Goal: Navigation & Orientation: Find specific page/section

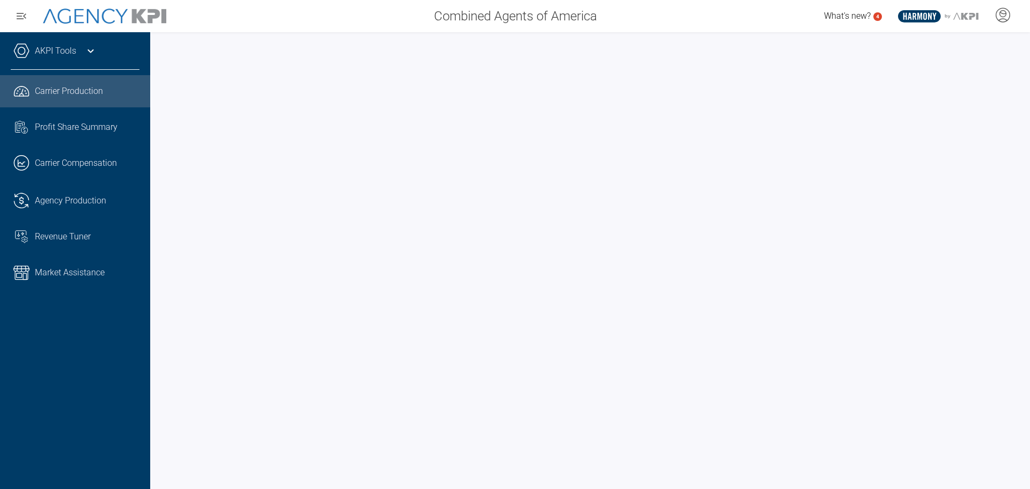
click at [86, 49] on icon at bounding box center [90, 51] width 13 height 13
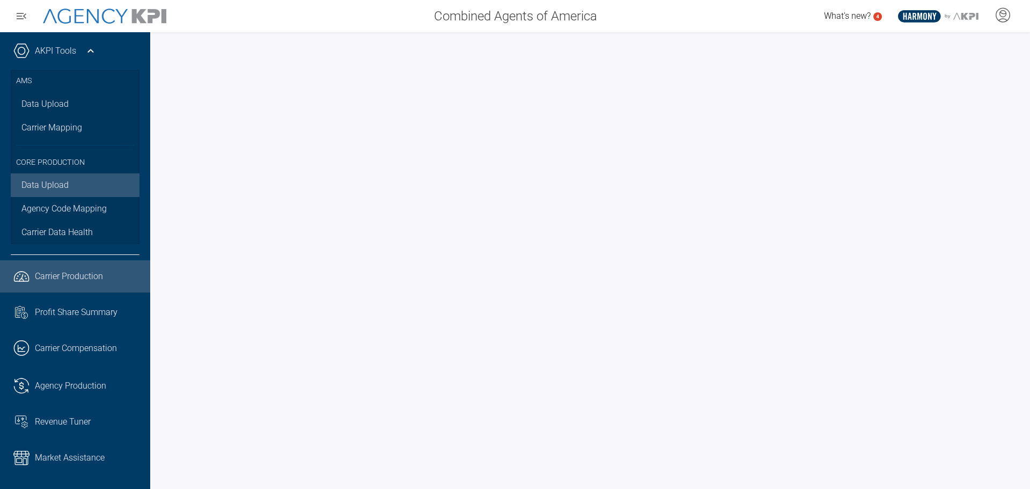
click at [44, 181] on link "Data Upload" at bounding box center [75, 185] width 129 height 24
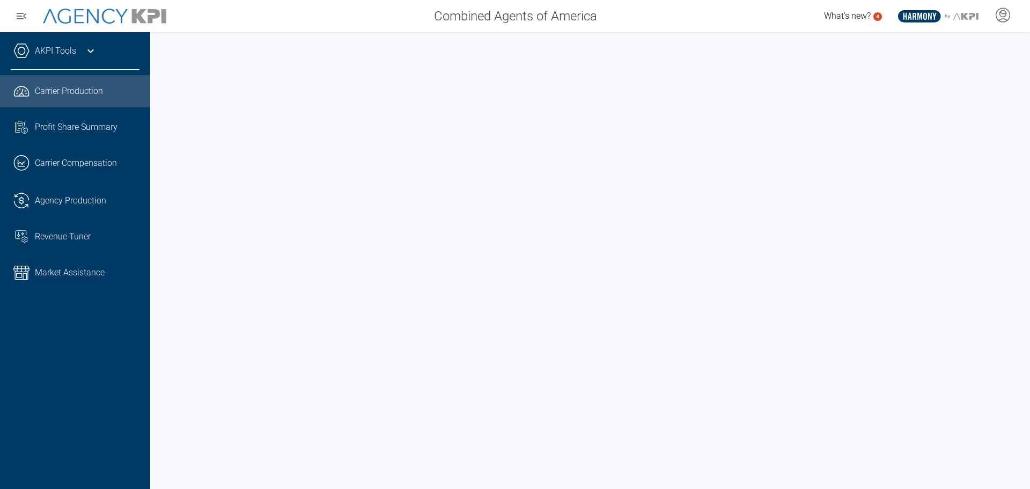
click at [22, 18] on icon "button" at bounding box center [22, 16] width 10 height 6
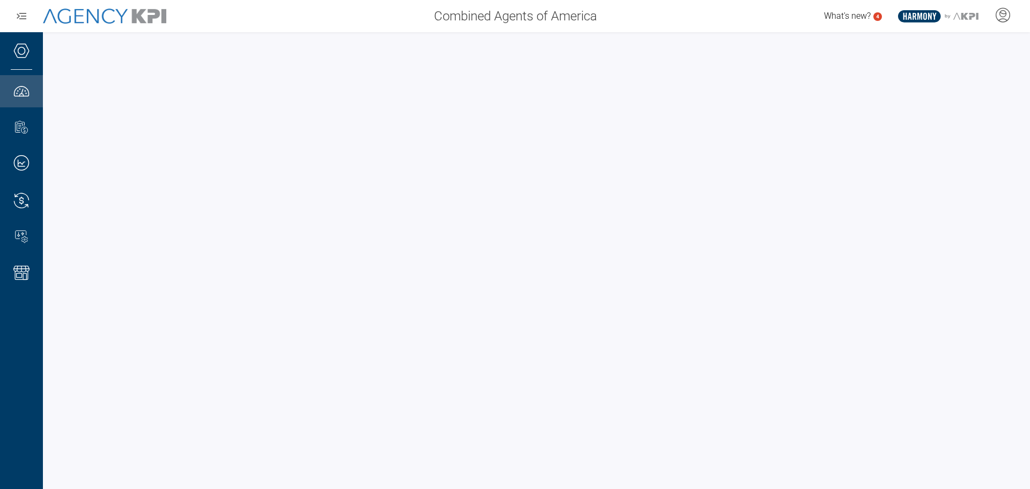
click at [22, 18] on icon "button" at bounding box center [22, 16] width 10 height 6
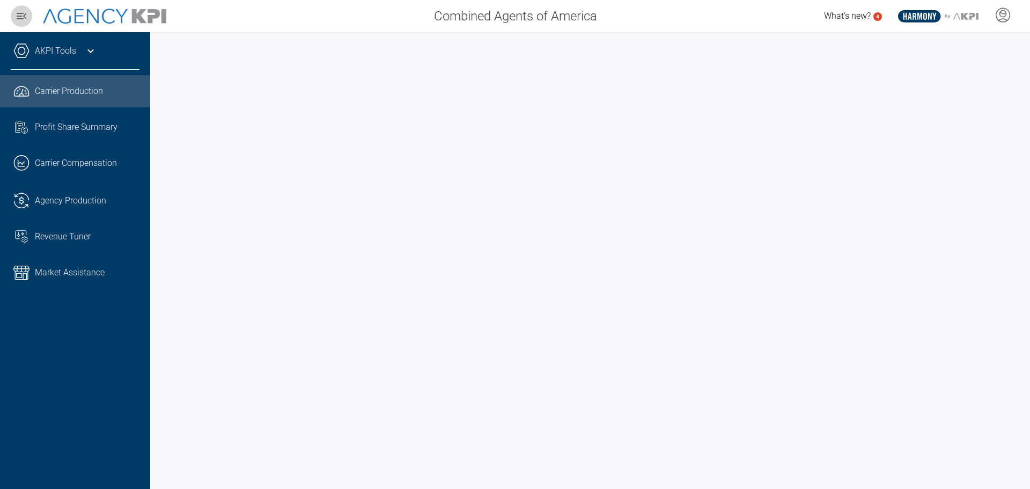
click at [21, 12] on icon "button" at bounding box center [21, 16] width 13 height 13
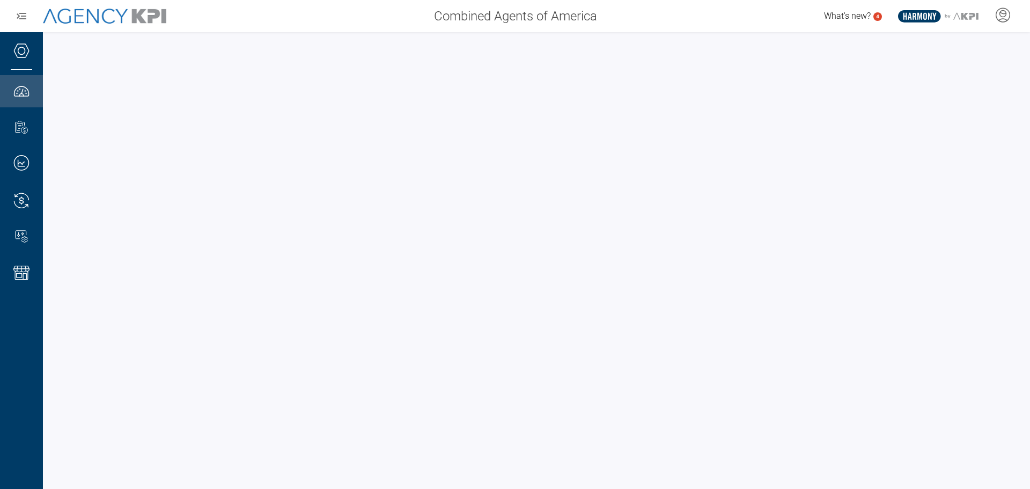
click at [21, 12] on icon "button" at bounding box center [21, 16] width 13 height 13
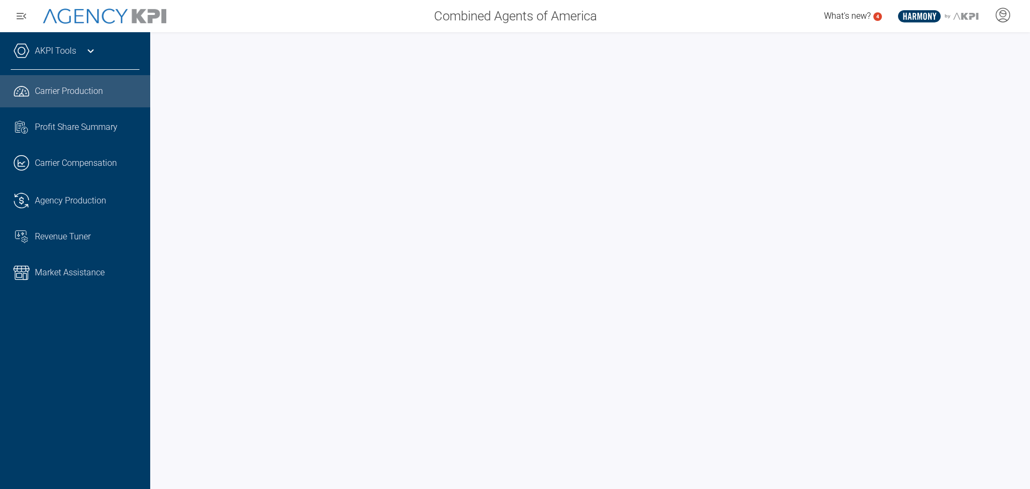
click at [63, 54] on link "AKPI Tools" at bounding box center [55, 51] width 41 height 13
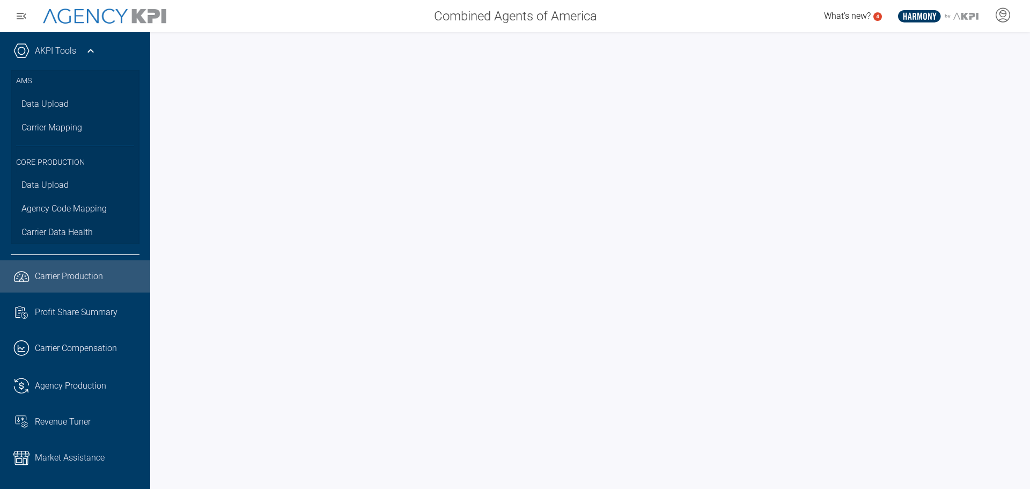
click at [84, 42] on div "AKPI Tools AMS Data Upload Carrier Mapping Core Production Data Upload Agency C…" at bounding box center [75, 260] width 150 height 457
click at [90, 52] on icon at bounding box center [90, 51] width 13 height 13
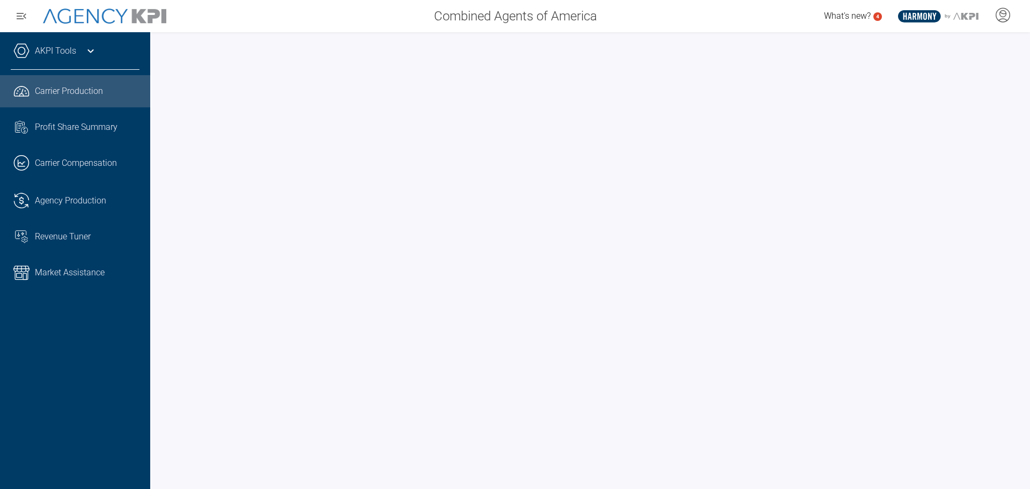
click at [101, 94] on span "Carrier Production" at bounding box center [69, 91] width 68 height 13
drag, startPoint x: 1020, startPoint y: 180, endPoint x: 1026, endPoint y: 243, distance: 62.5
click at [1026, 242] on div at bounding box center [590, 260] width 880 height 457
click at [1028, 162] on div at bounding box center [590, 260] width 880 height 457
click at [86, 61] on div "AKPI Tools" at bounding box center [75, 56] width 129 height 27
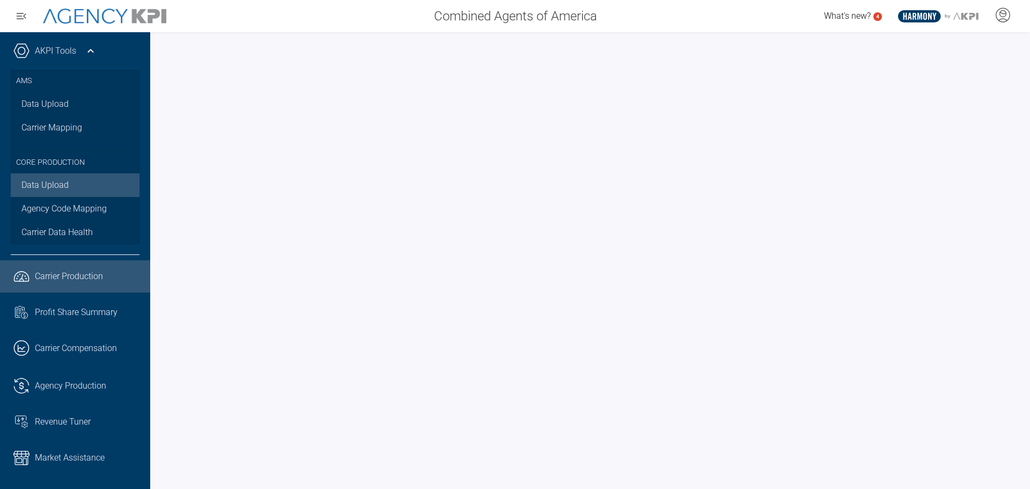
click at [54, 181] on link "Data Upload" at bounding box center [75, 185] width 129 height 24
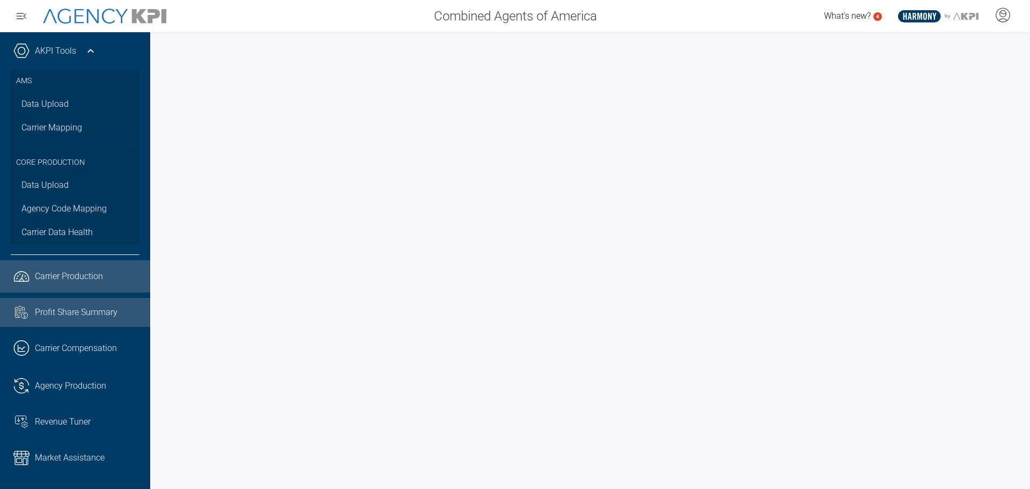
click at [92, 320] on link "Task List Cash Streamline Icon: [URL][DOMAIN_NAME] Profit Share Summary" at bounding box center [75, 312] width 150 height 29
click at [84, 276] on span "Carrier Production" at bounding box center [69, 276] width 68 height 13
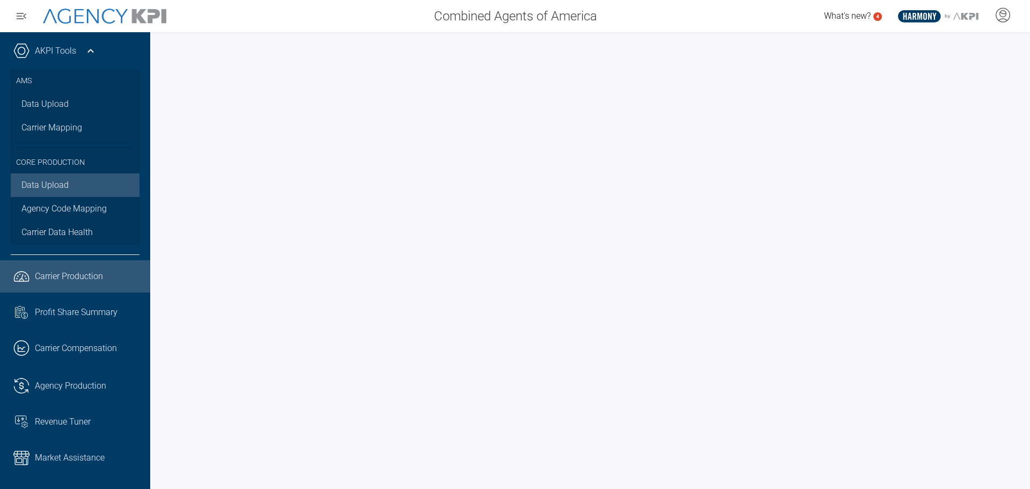
click at [67, 187] on link "Data Upload" at bounding box center [75, 185] width 129 height 24
click at [78, 270] on span "Carrier Production" at bounding box center [69, 276] width 68 height 13
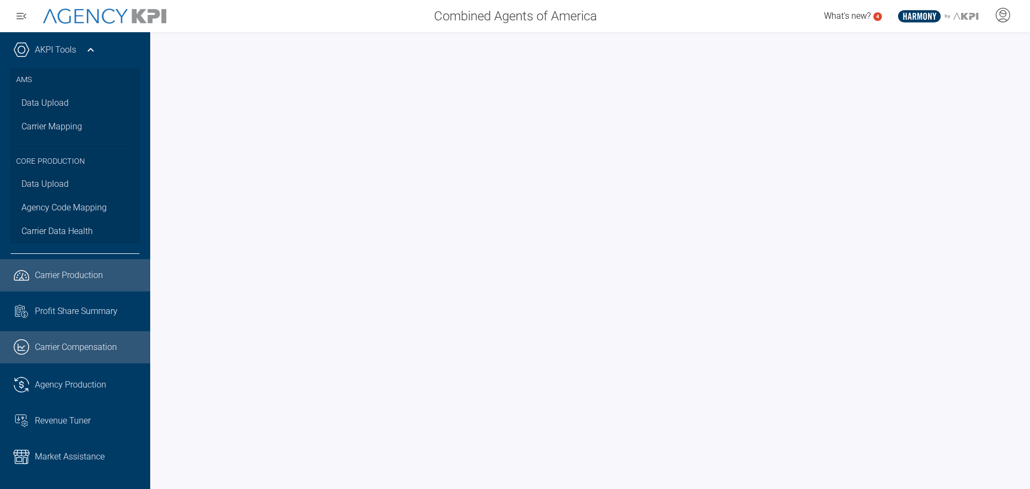
click at [53, 350] on span "Carrier Compensation" at bounding box center [76, 347] width 82 height 13
click at [51, 271] on span "Carrier Production" at bounding box center [69, 275] width 68 height 13
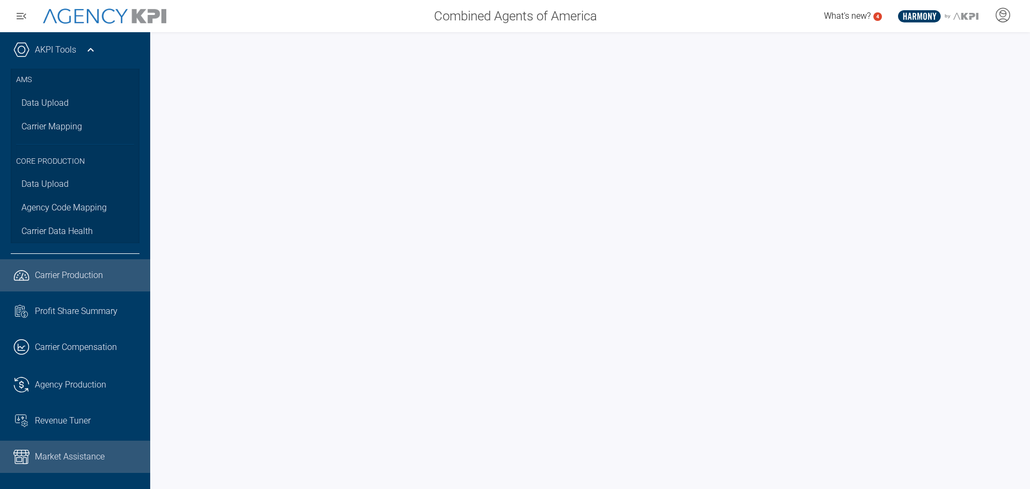
click at [77, 456] on span "Market Assistance" at bounding box center [70, 456] width 70 height 13
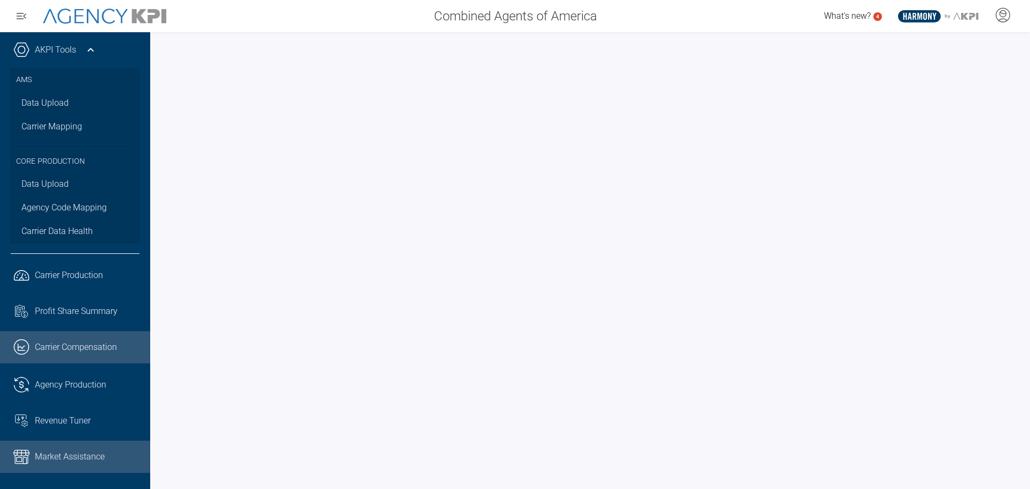
click at [96, 357] on link ".cls-1{fill:none;stroke:#221f20;stroke-linecap:round;stroke-linejoin:round;stro…" at bounding box center [75, 347] width 150 height 32
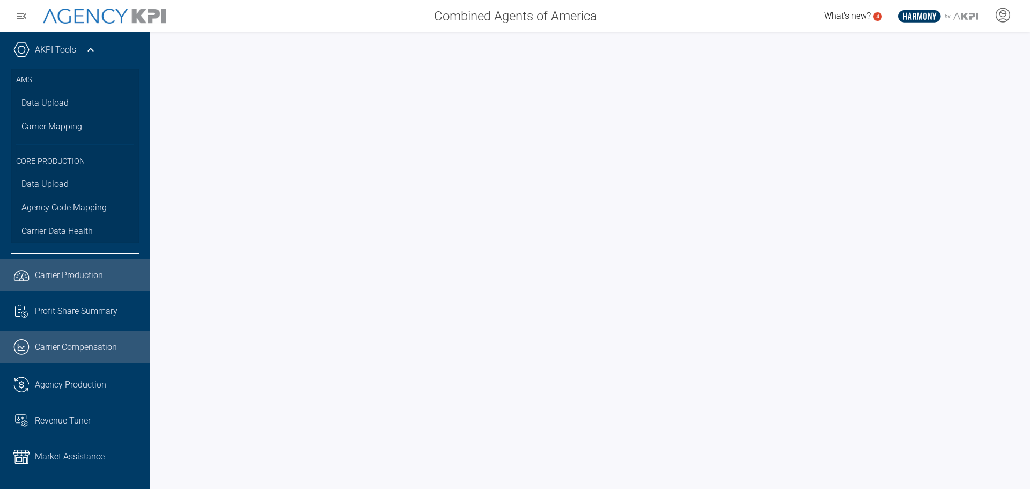
click at [83, 276] on span "Carrier Production" at bounding box center [69, 275] width 68 height 13
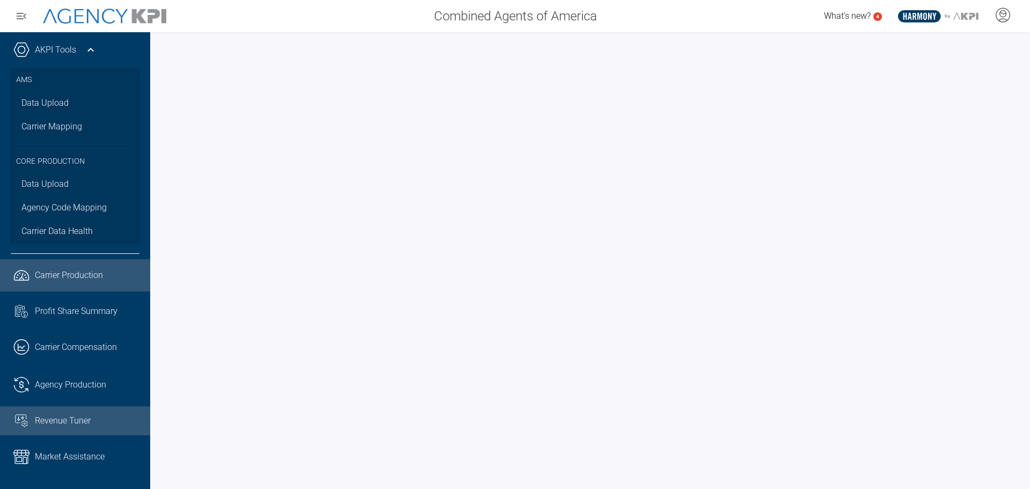
click at [100, 428] on link "Revenue Tuner" at bounding box center [75, 420] width 150 height 29
click at [1005, 19] on icon at bounding box center [1003, 20] width 9 height 2
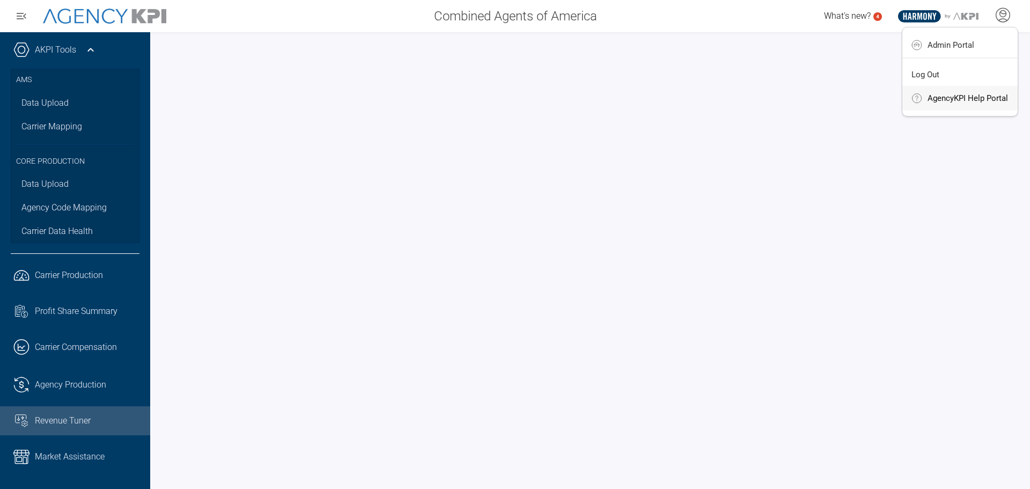
click at [966, 98] on span "AgencyKPI Help Portal" at bounding box center [968, 98] width 80 height 9
click at [31, 271] on link ".cls-1{fill:none;stroke:#221f20;stroke-linecap:round;stroke-linejoin:round;stro…" at bounding box center [75, 275] width 150 height 32
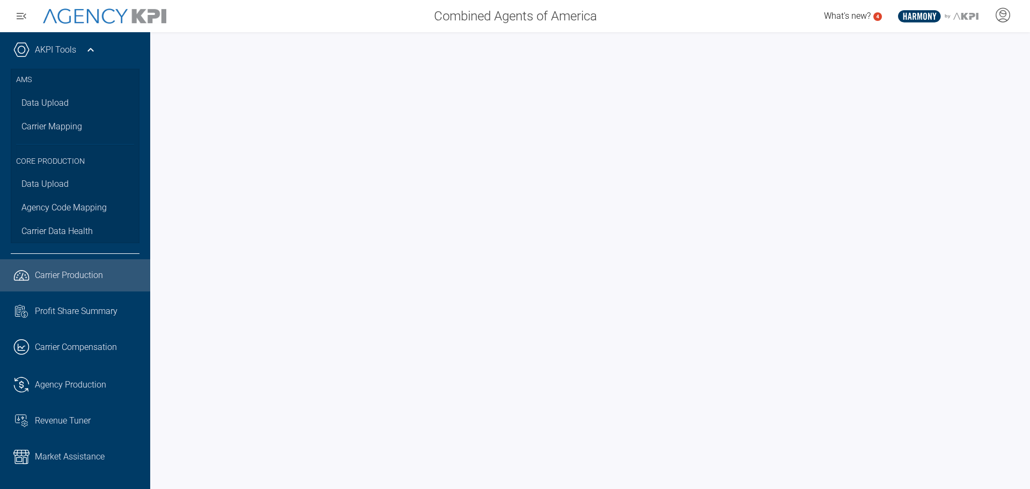
click at [61, 268] on link ".cls-1{fill:none;stroke:#221f20;stroke-linecap:round;stroke-linejoin:round;stro…" at bounding box center [75, 275] width 150 height 32
click at [55, 348] on span "Carrier Compensation" at bounding box center [76, 347] width 82 height 13
click at [75, 285] on link ".cls-1{fill:none;stroke:#221f20;stroke-linecap:round;stroke-linejoin:round;stro…" at bounding box center [75, 275] width 150 height 32
click at [56, 422] on span "Revenue Tuner" at bounding box center [63, 420] width 56 height 13
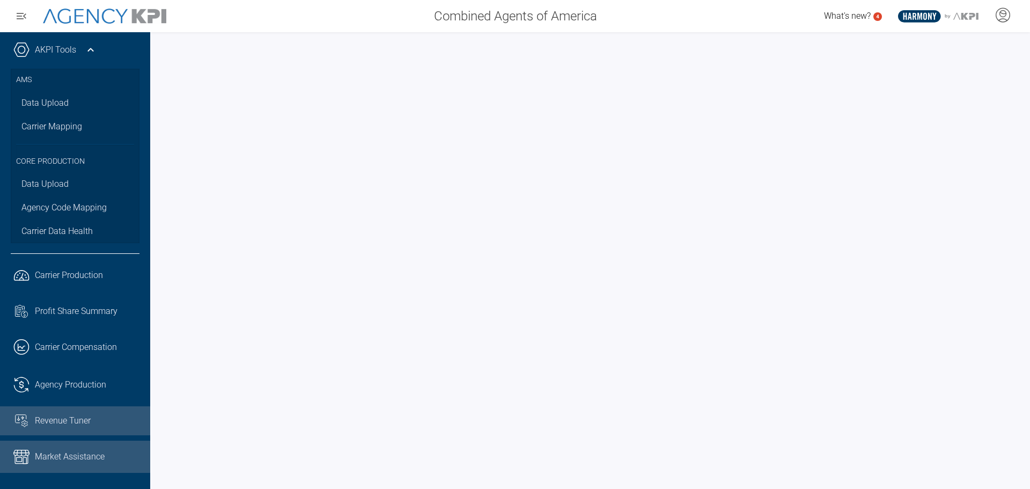
click at [58, 449] on link "Market Assistance" at bounding box center [75, 457] width 150 height 32
